Goal: Task Accomplishment & Management: Complete application form

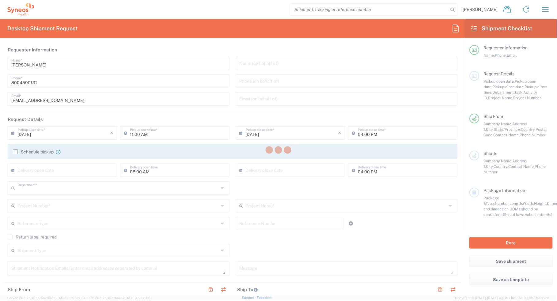
type input "4205"
type input "New Jersey"
type input "United States"
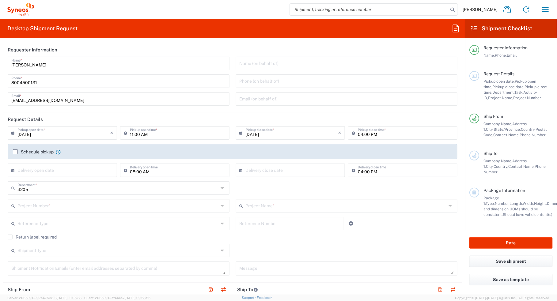
type input "Syneos Health Commercial Servi- NJ US"
drag, startPoint x: 78, startPoint y: 9, endPoint x: 103, endPoint y: 10, distance: 25.7
click at [78, 9] on div "Brian Fenner Home Shipment estimator Shipment tracking Desktop shipment request…" at bounding box center [294, 9] width 520 height 15
